Goal: Information Seeking & Learning: Learn about a topic

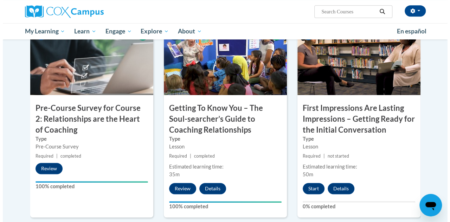
scroll to position [193, 0]
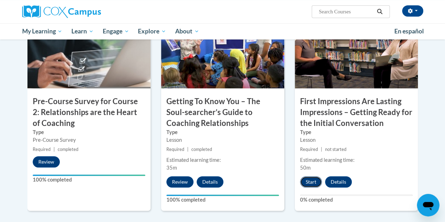
click at [308, 184] on button "Start" at bounding box center [311, 181] width 22 height 11
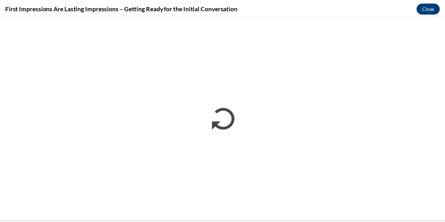
scroll to position [0, 0]
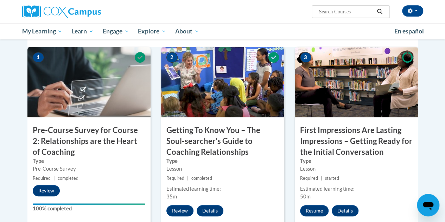
scroll to position [194, 0]
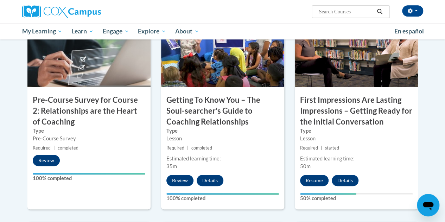
click at [118, 138] on div "Pre-Course Survey" at bounding box center [89, 139] width 113 height 8
click at [113, 69] on img at bounding box center [88, 52] width 123 height 70
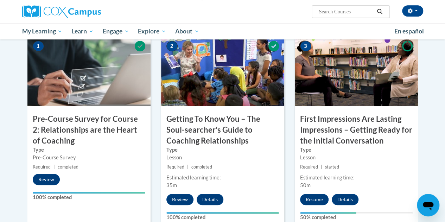
scroll to position [178, 0]
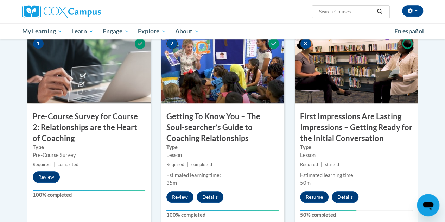
click at [96, 144] on label "Type" at bounding box center [89, 148] width 113 height 8
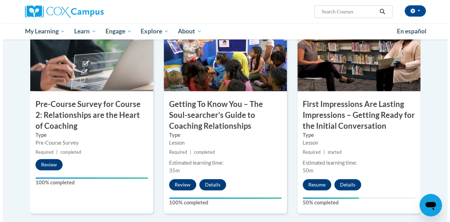
scroll to position [168, 0]
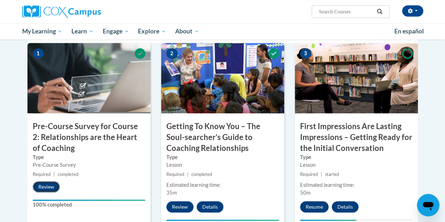
click at [39, 185] on button "Review" at bounding box center [46, 186] width 27 height 11
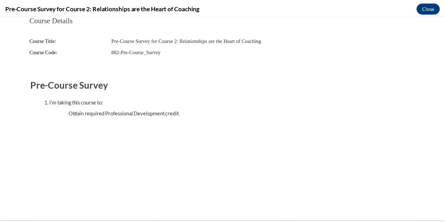
scroll to position [0, 0]
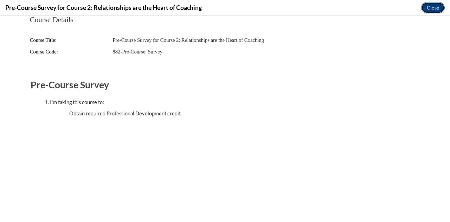
click at [433, 8] on button "Close" at bounding box center [434, 7] width 24 height 11
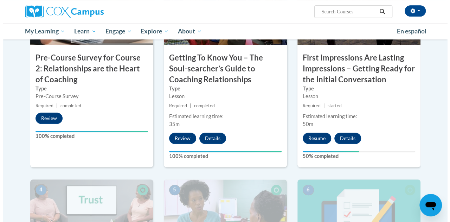
scroll to position [200, 0]
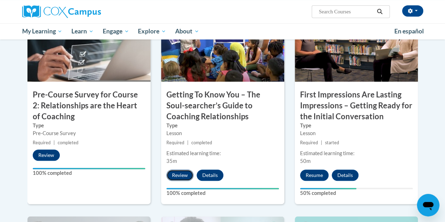
click at [175, 178] on button "Review" at bounding box center [179, 175] width 27 height 11
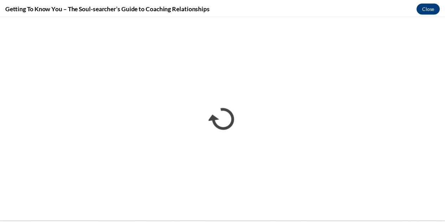
scroll to position [0, 0]
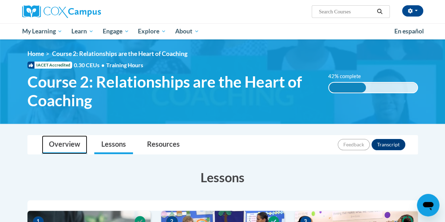
click at [68, 142] on link "Overview" at bounding box center [64, 144] width 45 height 19
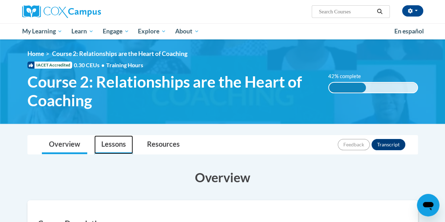
click at [120, 141] on link "Lessons" at bounding box center [113, 144] width 39 height 19
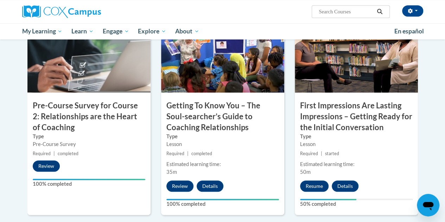
scroll to position [181, 0]
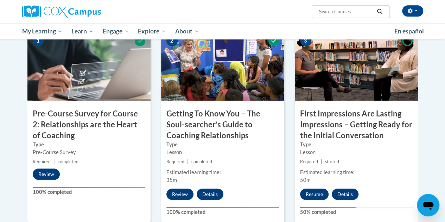
click at [238, 64] on img at bounding box center [222, 65] width 123 height 70
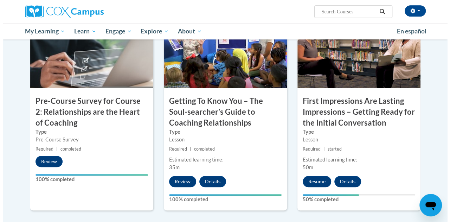
scroll to position [211, 0]
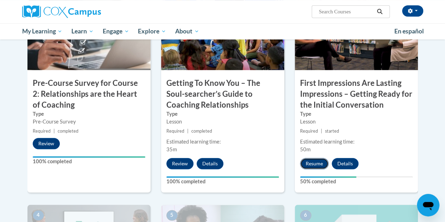
click at [309, 164] on button "Resume" at bounding box center [314, 163] width 29 height 11
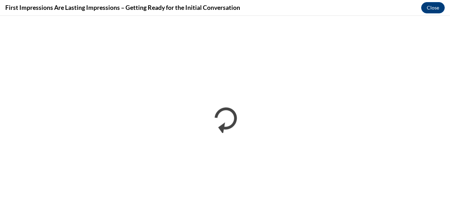
scroll to position [0, 0]
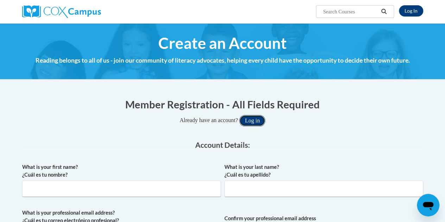
click at [253, 118] on button "Log in" at bounding box center [252, 120] width 26 height 11
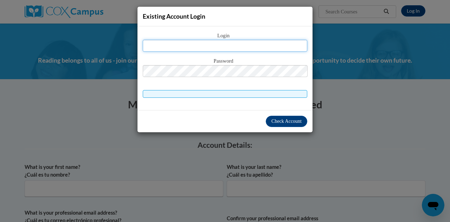
click at [236, 48] on input "text" at bounding box center [225, 46] width 165 height 12
type input "lacresha.mcgregor@ece.alabama.gov"
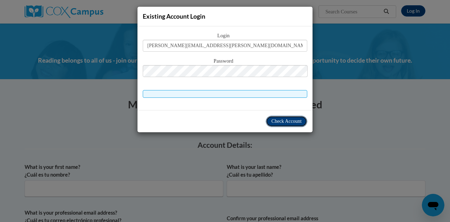
click at [276, 121] on span "Check Account" at bounding box center [287, 121] width 30 height 5
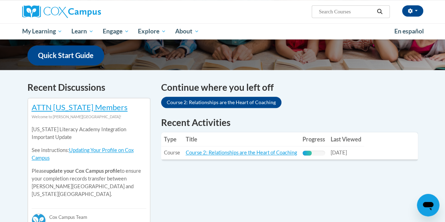
scroll to position [177, 0]
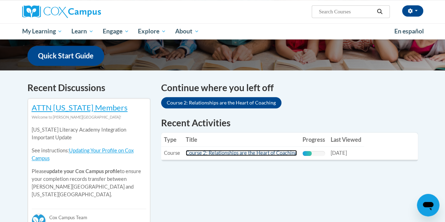
click at [227, 154] on link "Course 2: Relationships are the Heart of Coaching" at bounding box center [241, 153] width 111 height 6
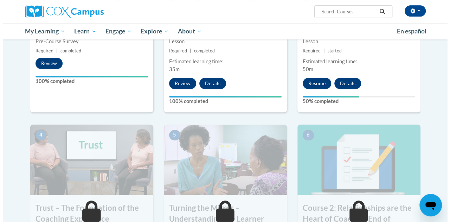
scroll to position [300, 0]
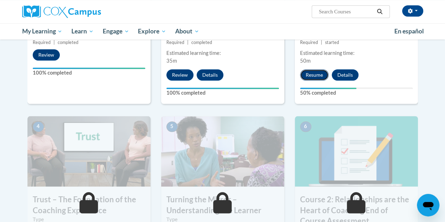
click at [310, 74] on button "Resume" at bounding box center [314, 74] width 29 height 11
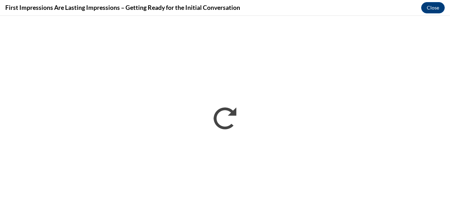
scroll to position [0, 0]
